Goal: Information Seeking & Learning: Understand process/instructions

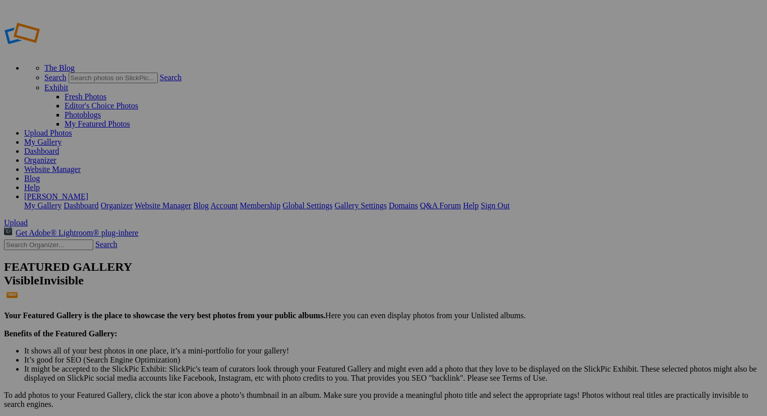
click at [81, 165] on link "Website Manager" at bounding box center [52, 169] width 56 height 9
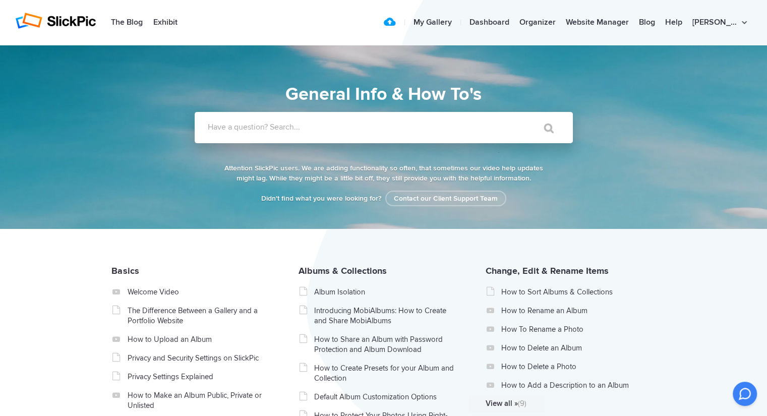
click at [400, 124] on label "Have a question? Search..." at bounding box center [397, 127] width 378 height 10
click at [400, 124] on input "Have a question? Search..." at bounding box center [363, 127] width 337 height 31
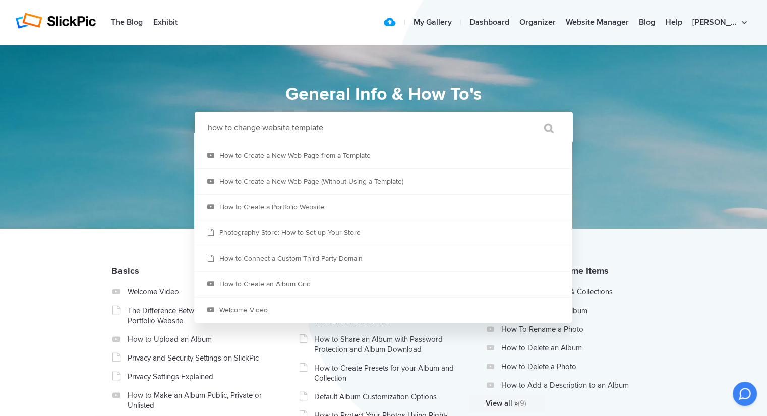
type input "how to change website template"
click at [523, 116] on input "" at bounding box center [544, 128] width 42 height 24
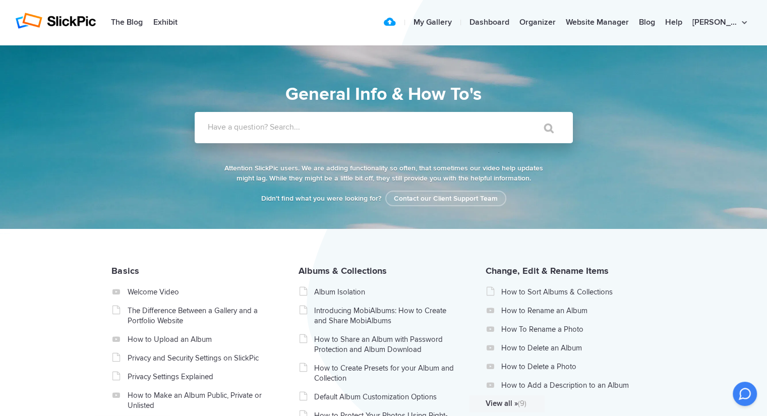
click at [301, 128] on label "Have a question? Search..." at bounding box center [397, 127] width 378 height 10
click at [301, 128] on input "Have a question? Search..." at bounding box center [363, 127] width 337 height 31
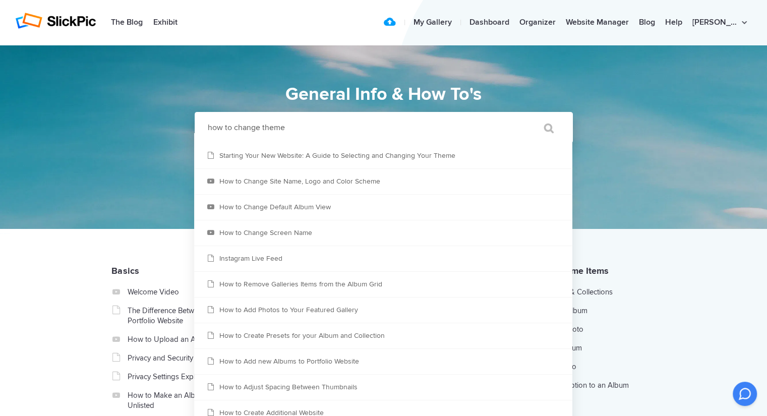
type input "how to change theme"
click at [523, 116] on input "" at bounding box center [544, 128] width 42 height 24
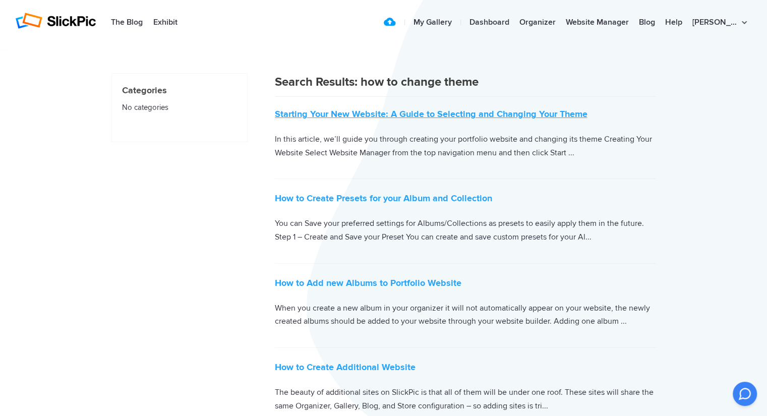
click at [326, 112] on link "Starting Your New Website: A Guide to Selecting and Changing Your Theme" at bounding box center [431, 113] width 313 height 11
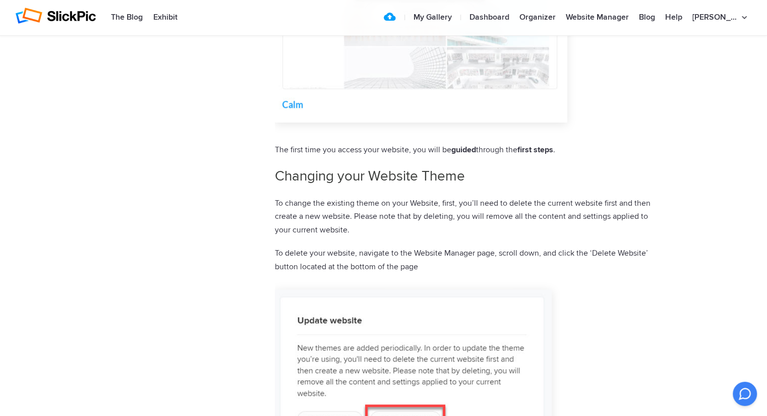
scroll to position [1008, 0]
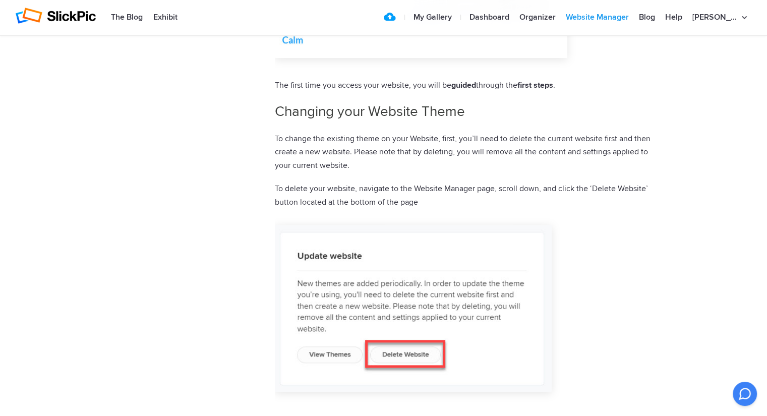
click at [632, 18] on link "Website Manager" at bounding box center [597, 18] width 73 height 20
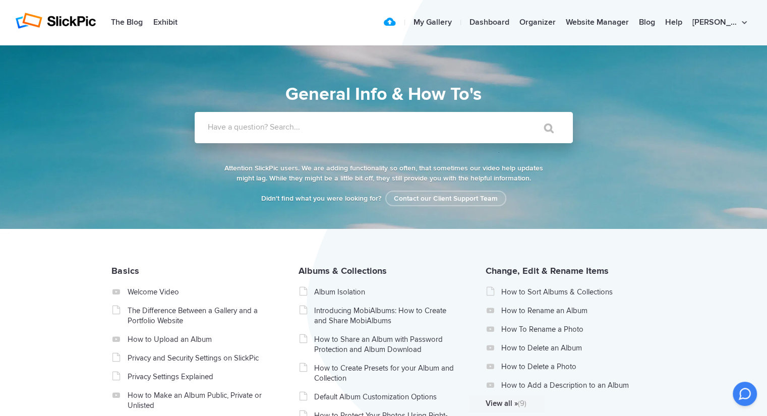
click at [498, 123] on label "Have a question? Search..." at bounding box center [397, 127] width 378 height 10
click at [498, 123] on input "Have a question? Search..." at bounding box center [363, 127] width 337 height 31
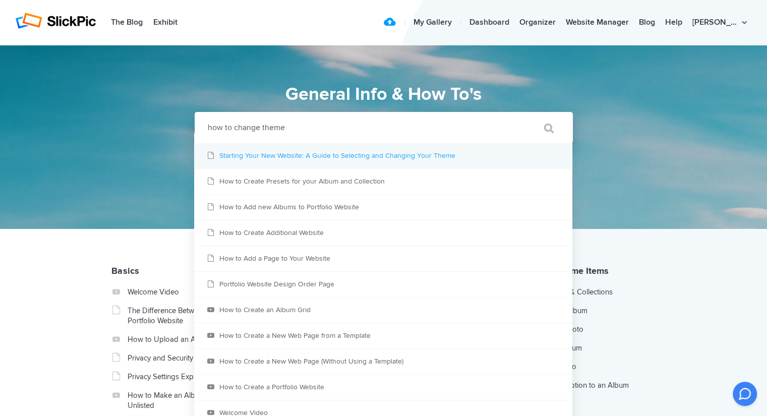
type input "how to change theme"
click at [327, 157] on link "Starting Your New Website: A Guide to Selecting and Changing Your Theme" at bounding box center [383, 155] width 378 height 25
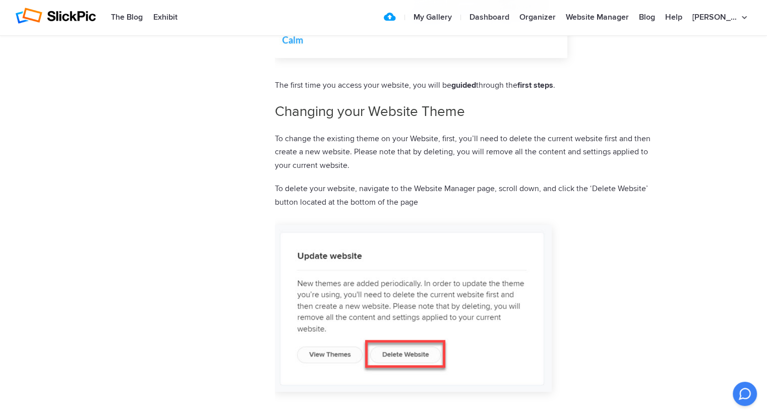
scroll to position [1210, 0]
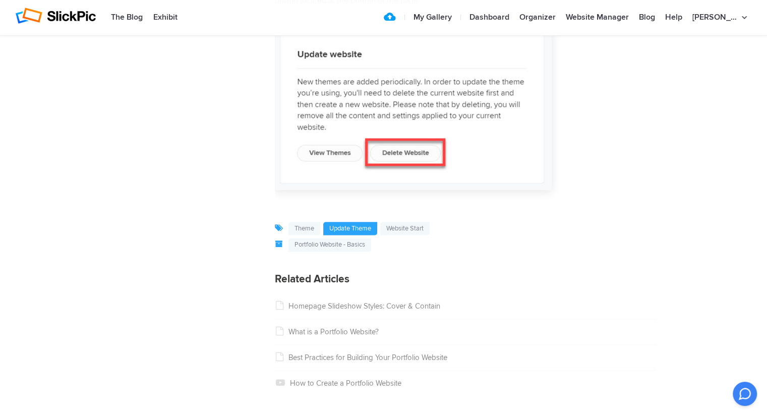
click at [361, 230] on link "update theme" at bounding box center [350, 229] width 54 height 14
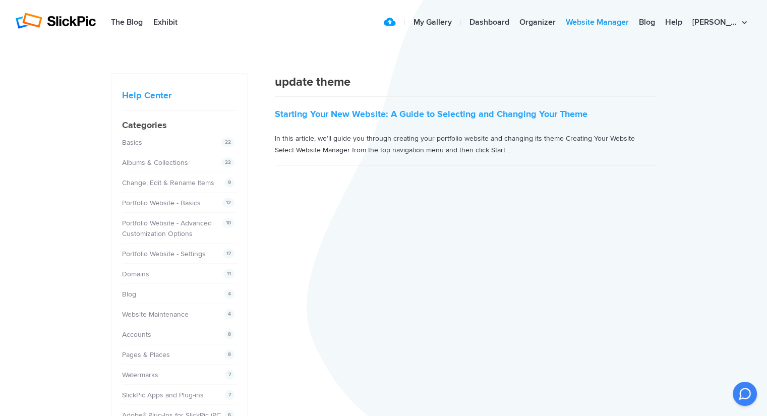
click at [628, 23] on link "Website Manager" at bounding box center [597, 23] width 73 height 20
